Goal: Find specific page/section: Find specific page/section

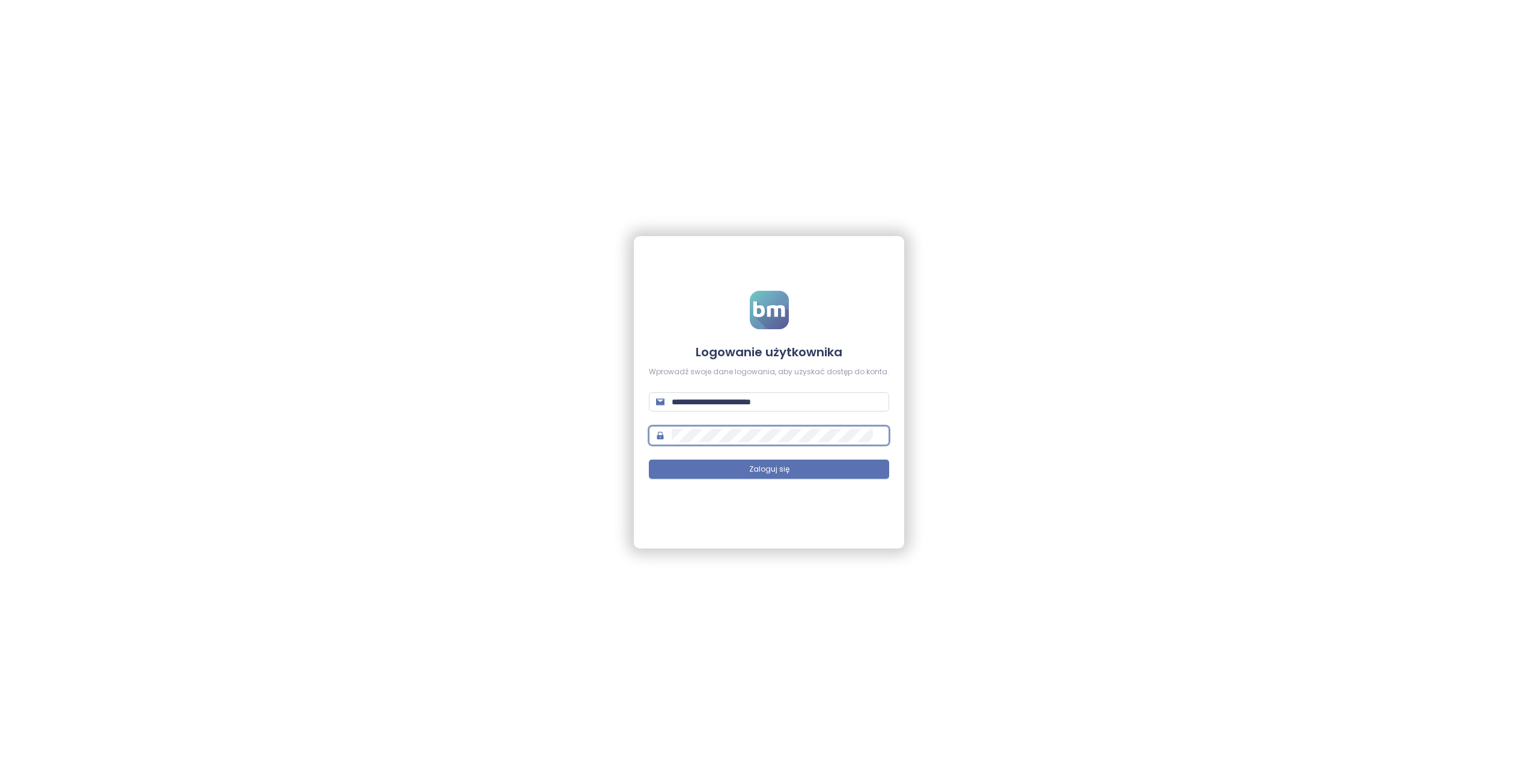
type input "**********"
click at [767, 466] on span "Zaloguj się" at bounding box center [769, 469] width 41 height 11
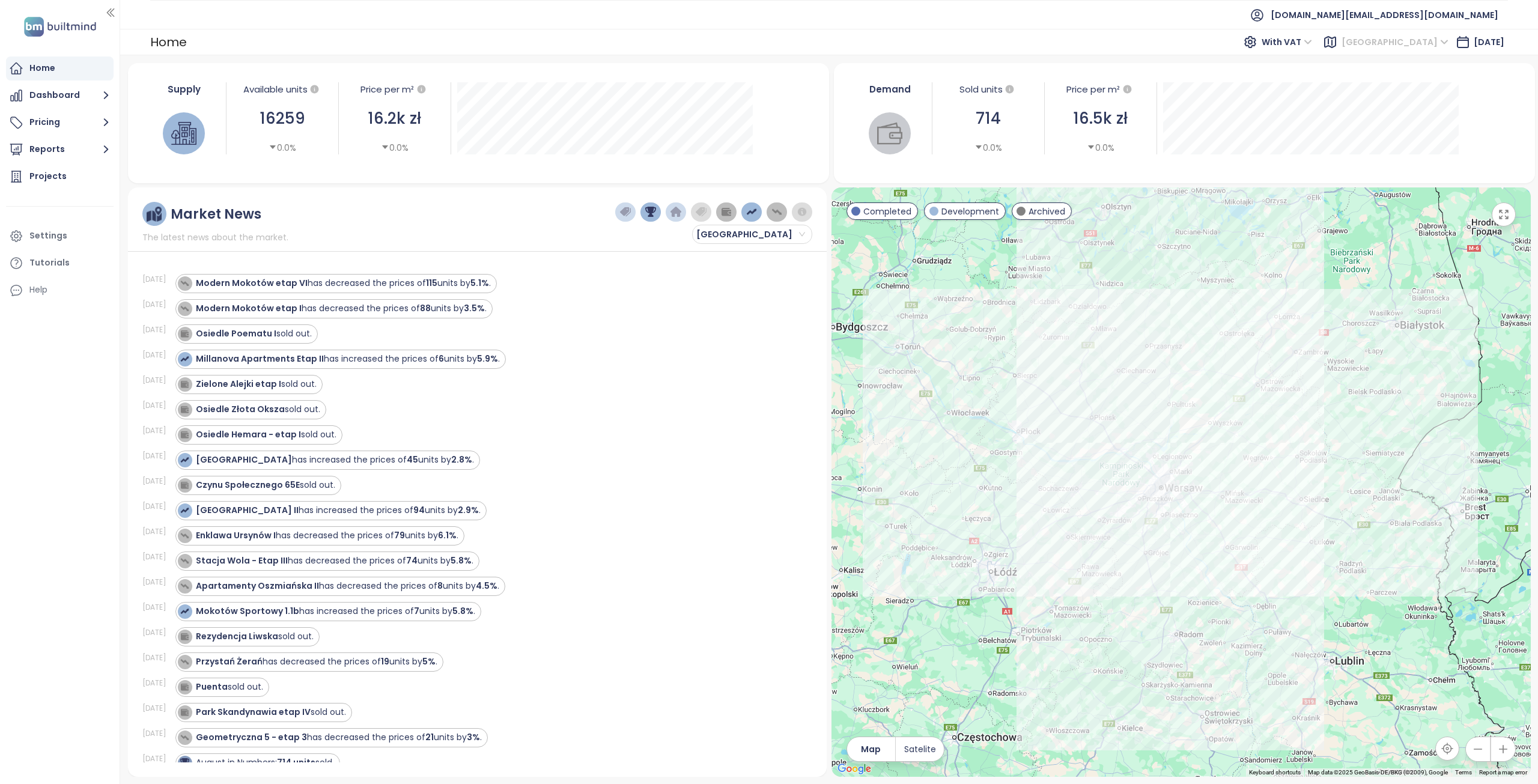
click at [1403, 39] on span "[GEOGRAPHIC_DATA]" at bounding box center [1395, 42] width 107 height 18
click at [1395, 78] on div "Krakow" at bounding box center [1426, 85] width 110 height 19
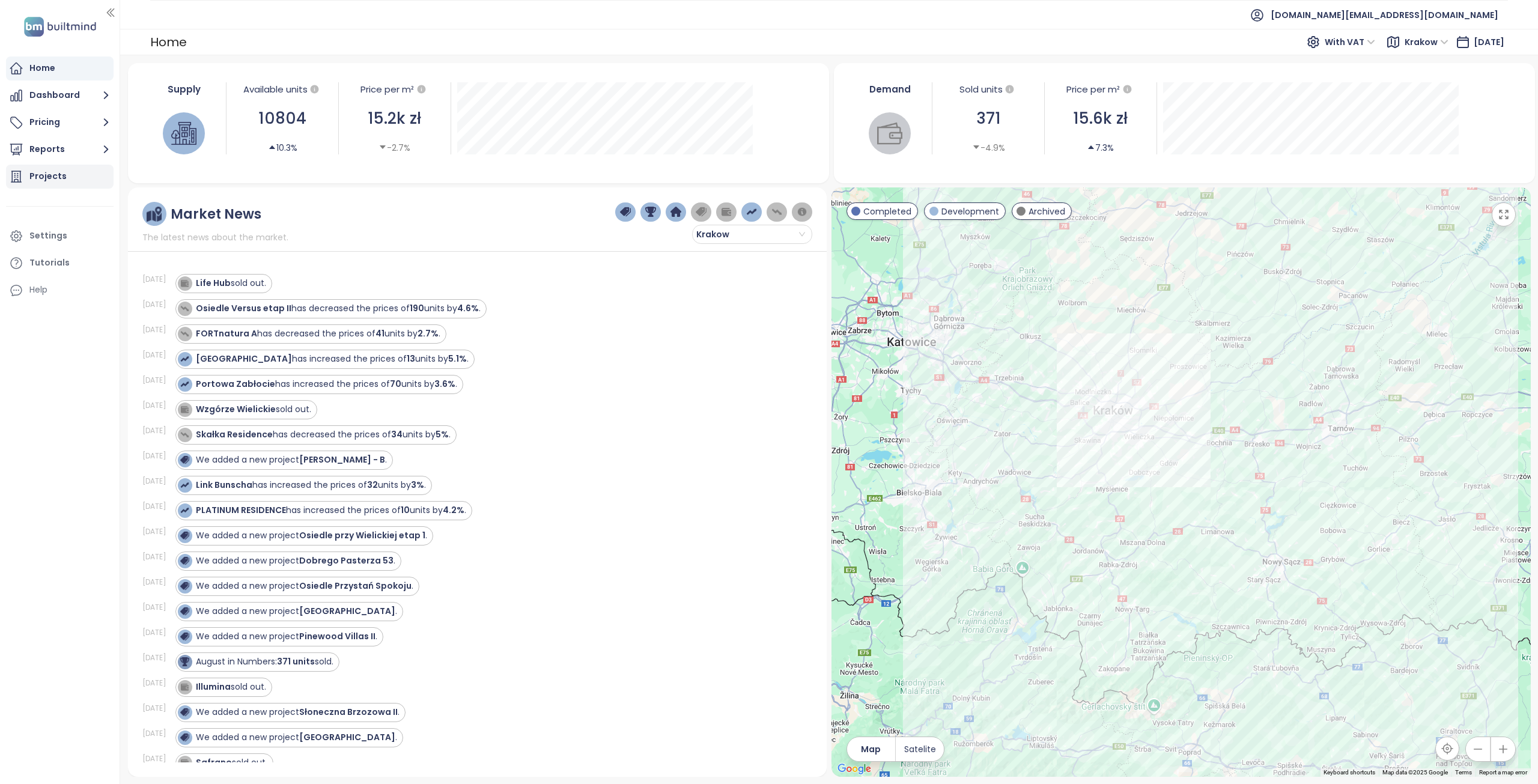
click at [45, 178] on div "Projects" at bounding box center [47, 177] width 37 height 15
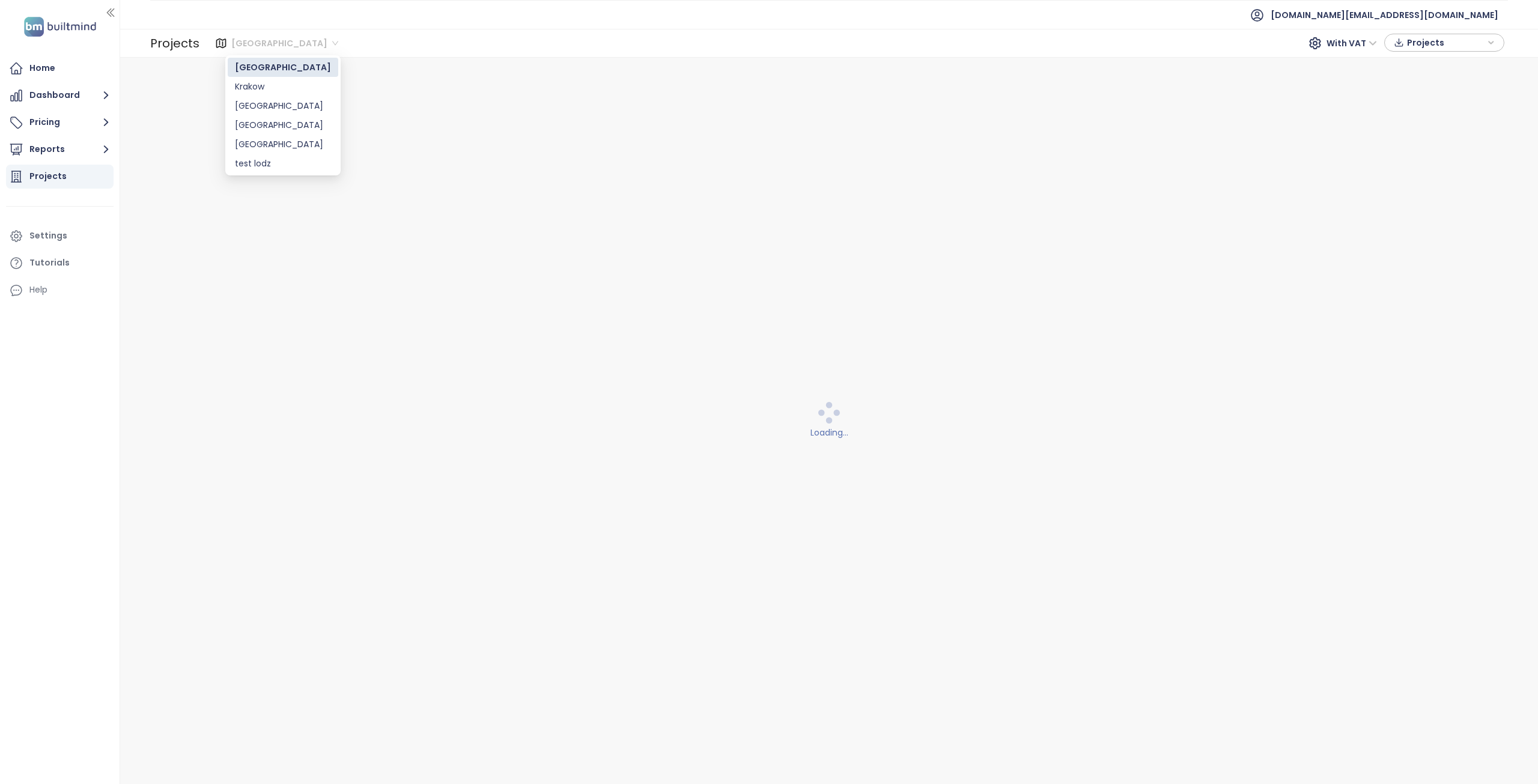
click at [269, 43] on span "[GEOGRAPHIC_DATA]" at bounding box center [285, 44] width 107 height 18
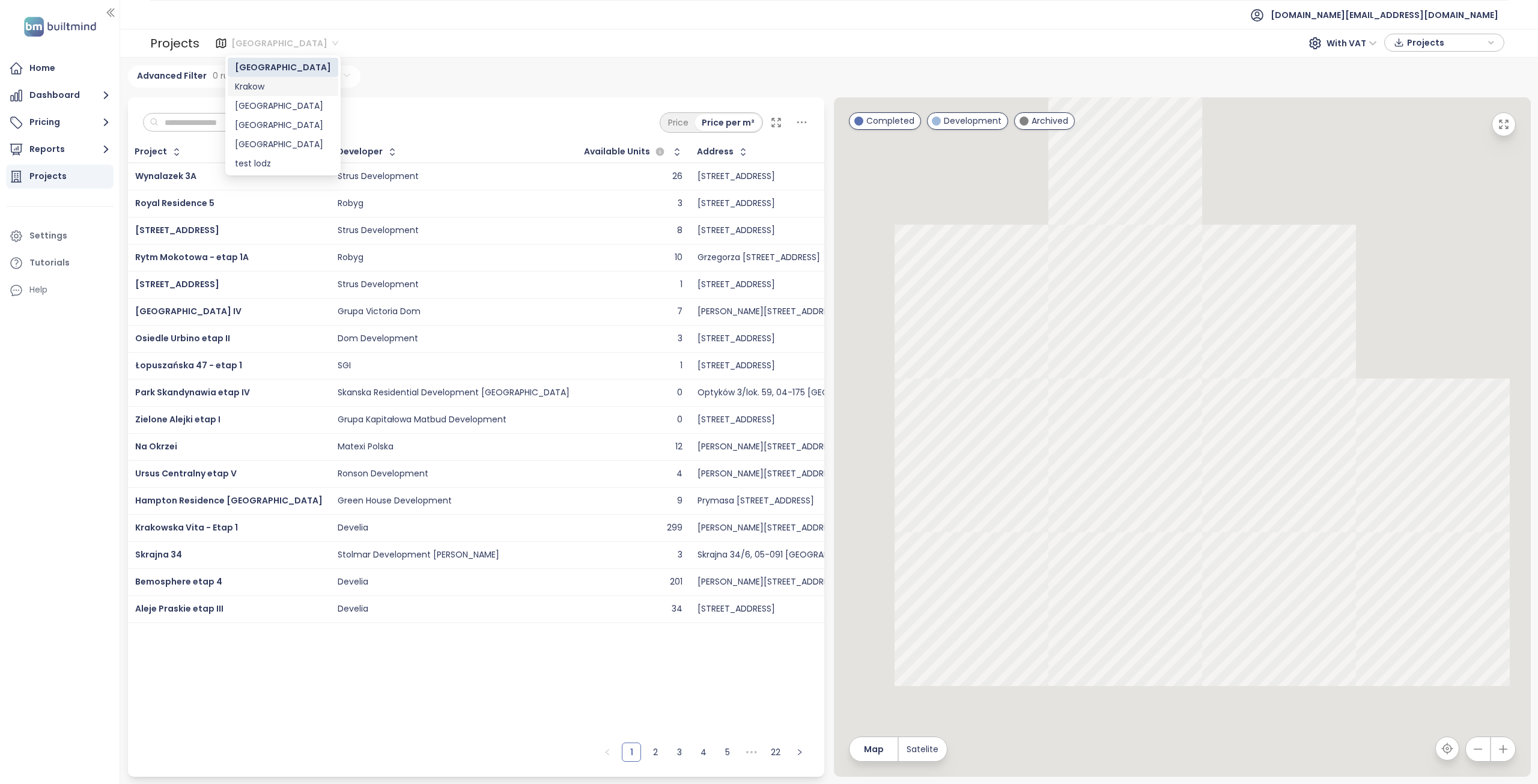
click at [259, 86] on div "Krakow" at bounding box center [283, 86] width 96 height 13
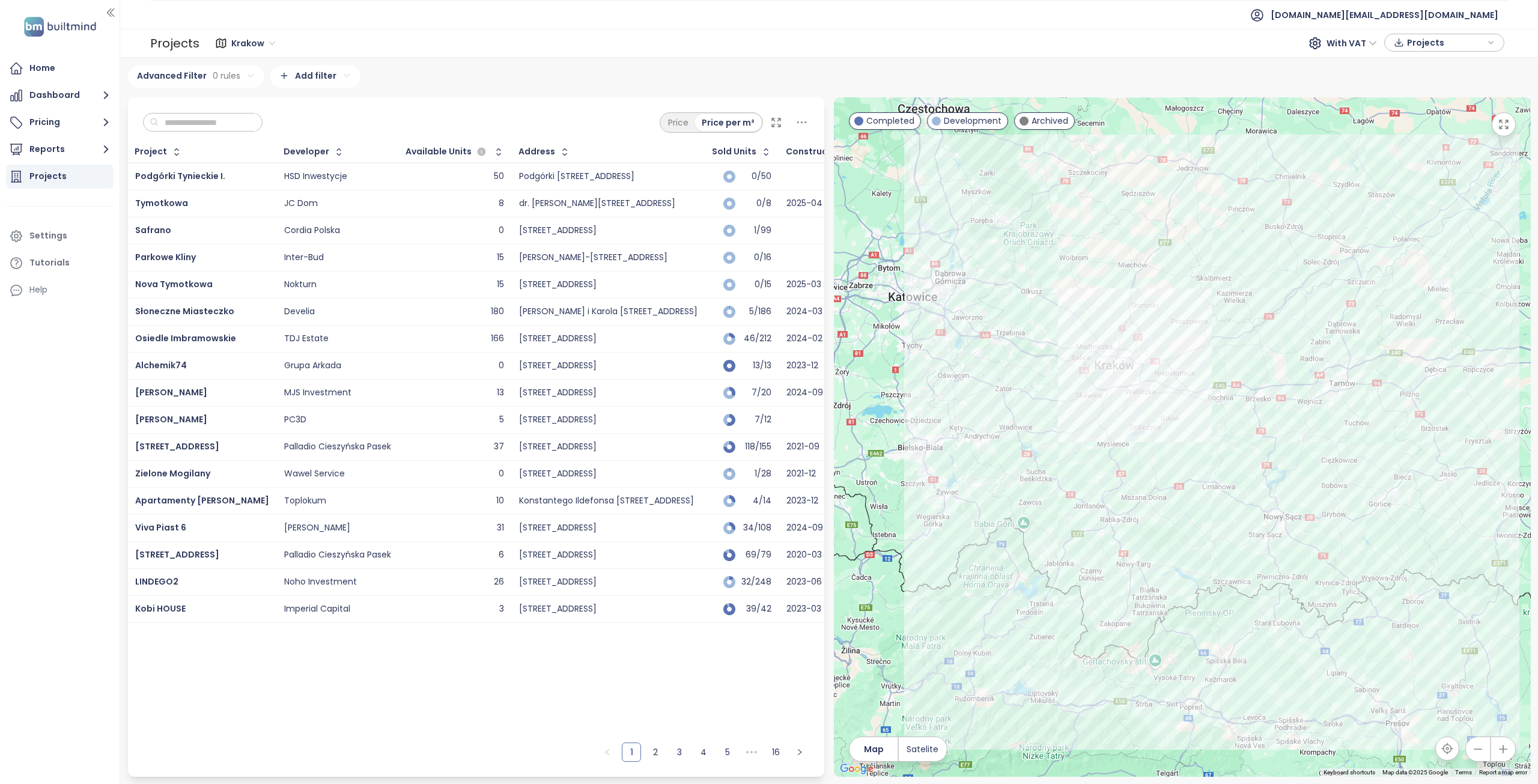
click at [215, 119] on input "text" at bounding box center [207, 122] width 97 height 18
paste input "**********"
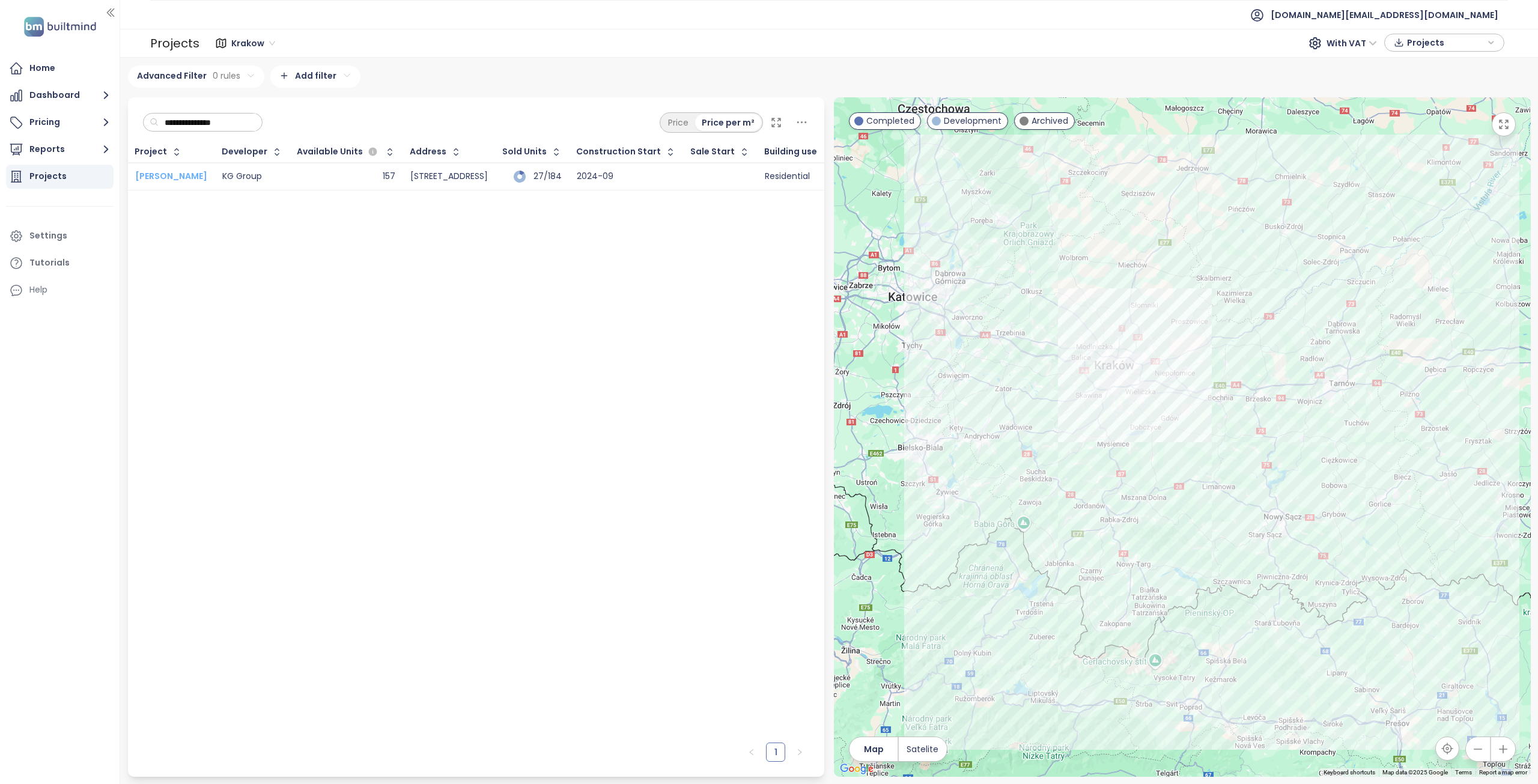
type input "**********"
click at [197, 176] on span "[PERSON_NAME]" at bounding box center [171, 176] width 72 height 12
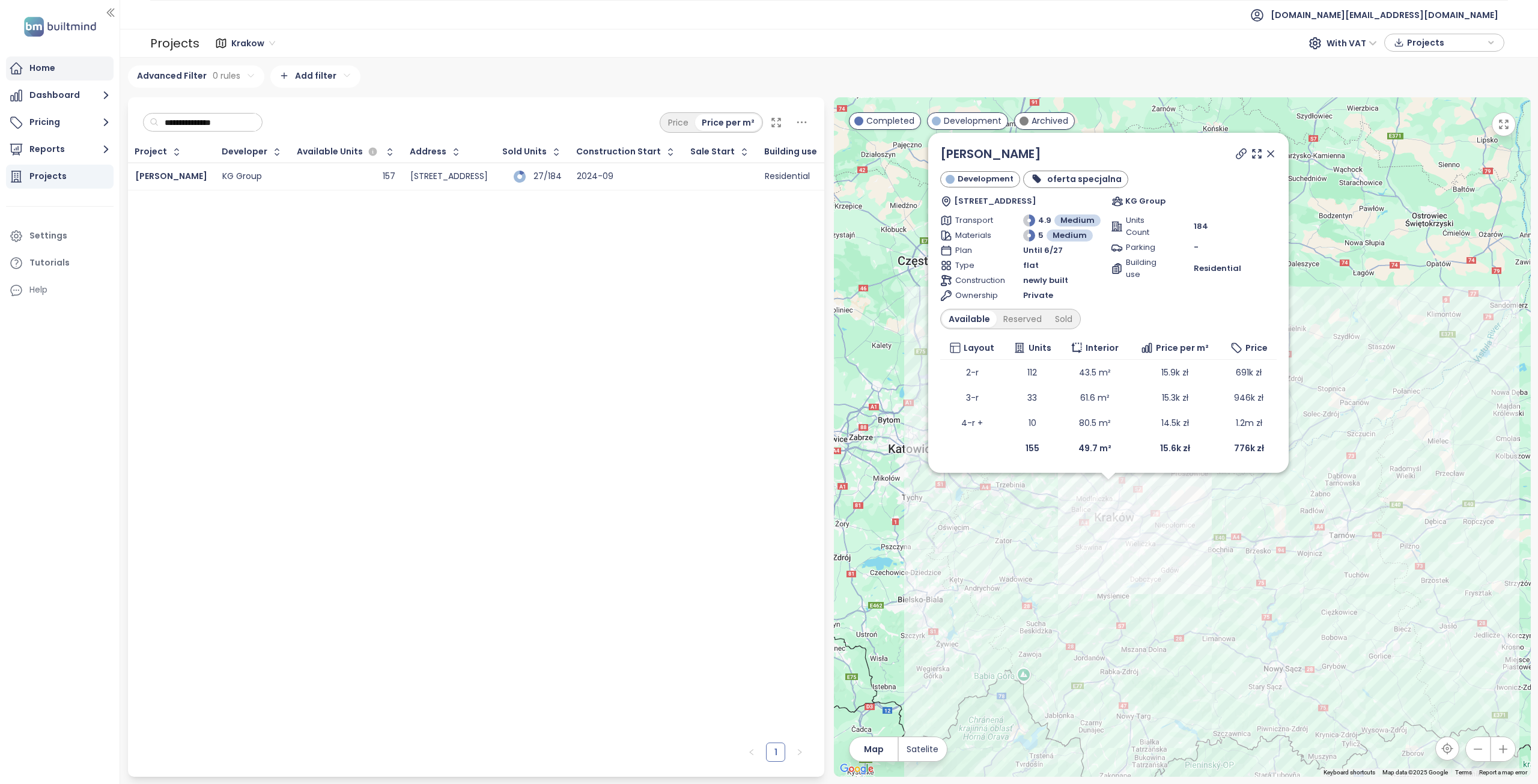
click at [52, 68] on div "Home" at bounding box center [42, 68] width 26 height 15
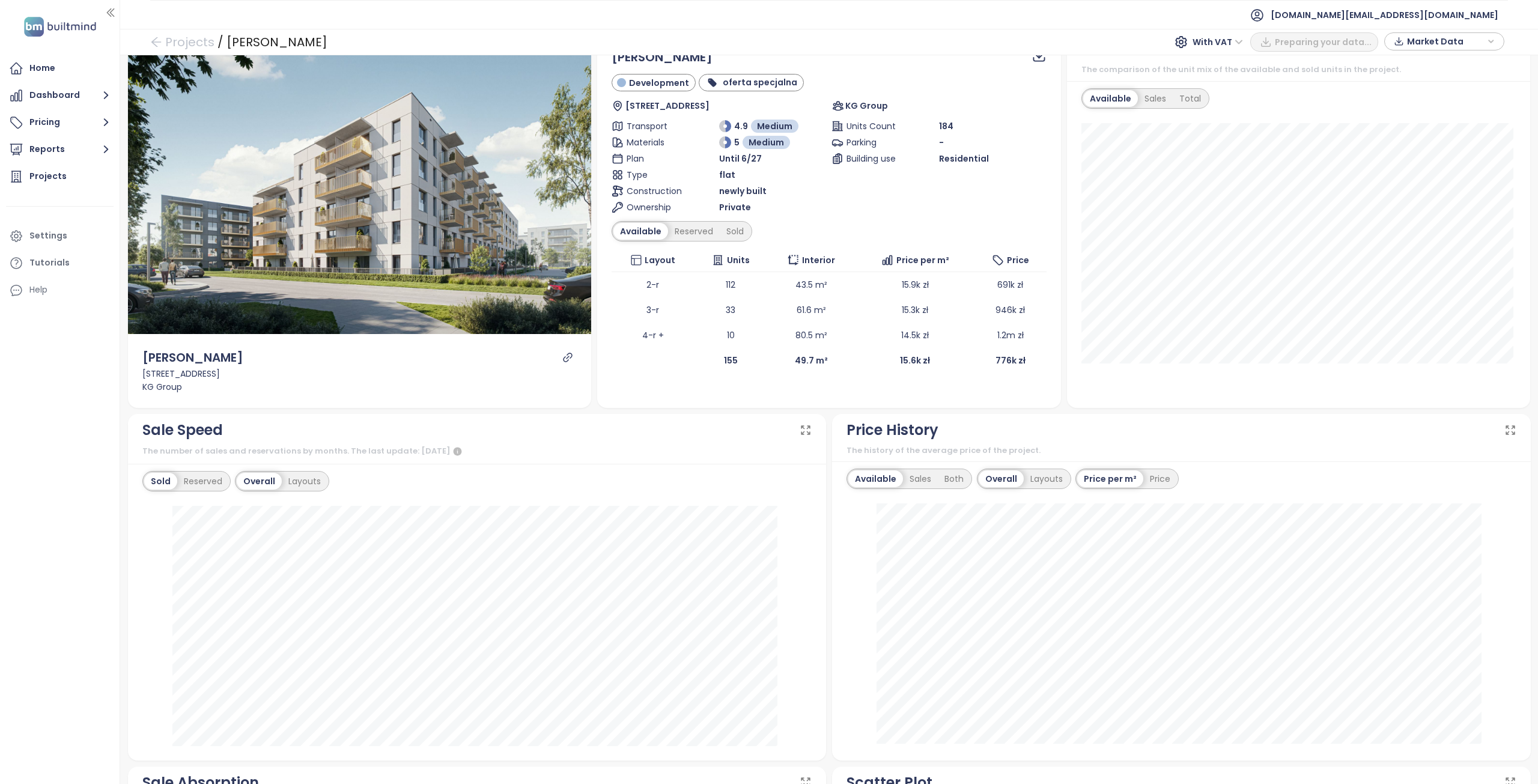
scroll to position [120, 0]
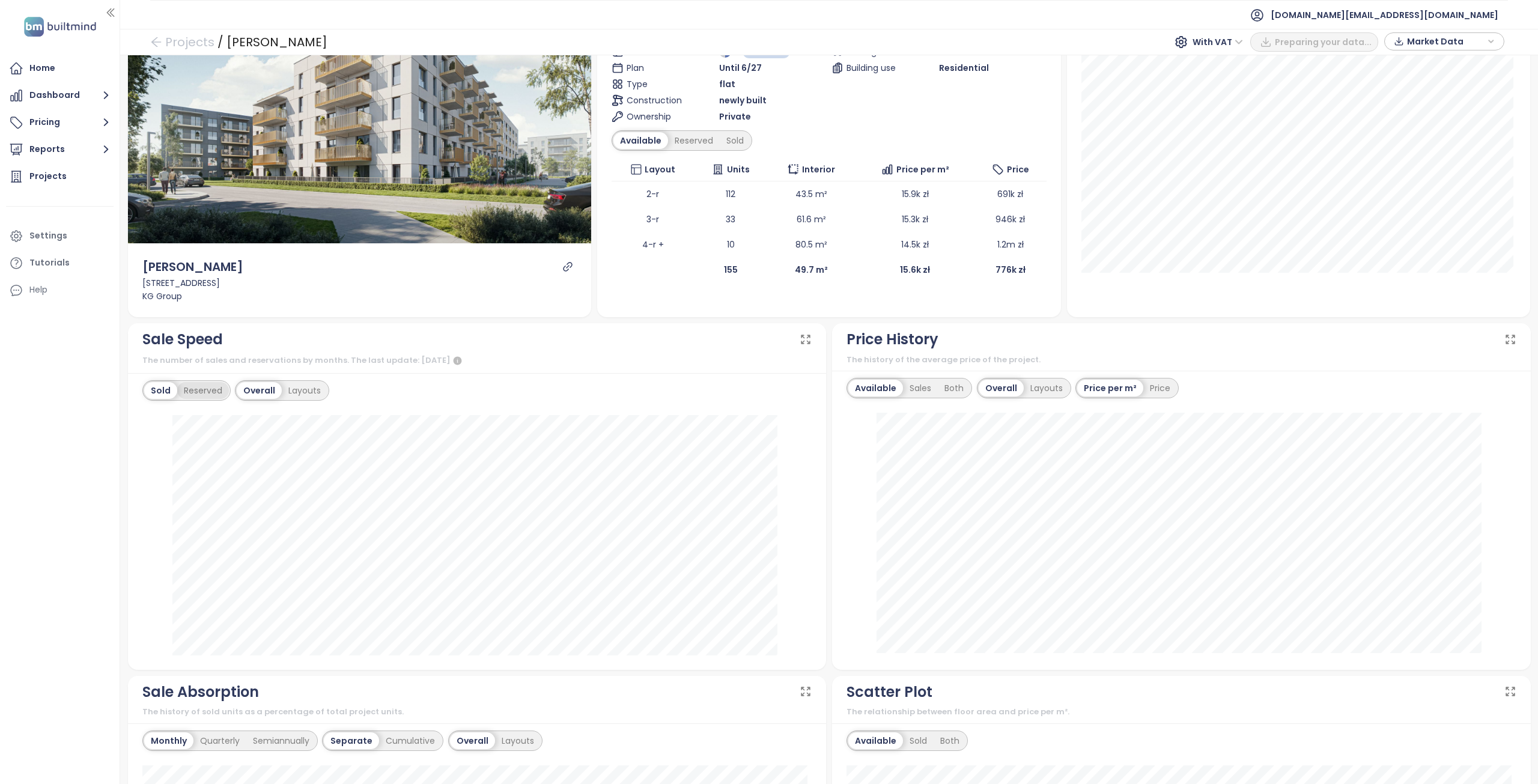
click at [210, 390] on div "Reserved" at bounding box center [204, 390] width 52 height 17
click at [312, 392] on div "Layouts" at bounding box center [305, 390] width 46 height 17
click at [259, 387] on div "Overall" at bounding box center [258, 390] width 43 height 17
click at [171, 390] on div "Sold" at bounding box center [159, 390] width 31 height 17
